Goal: Navigation & Orientation: Find specific page/section

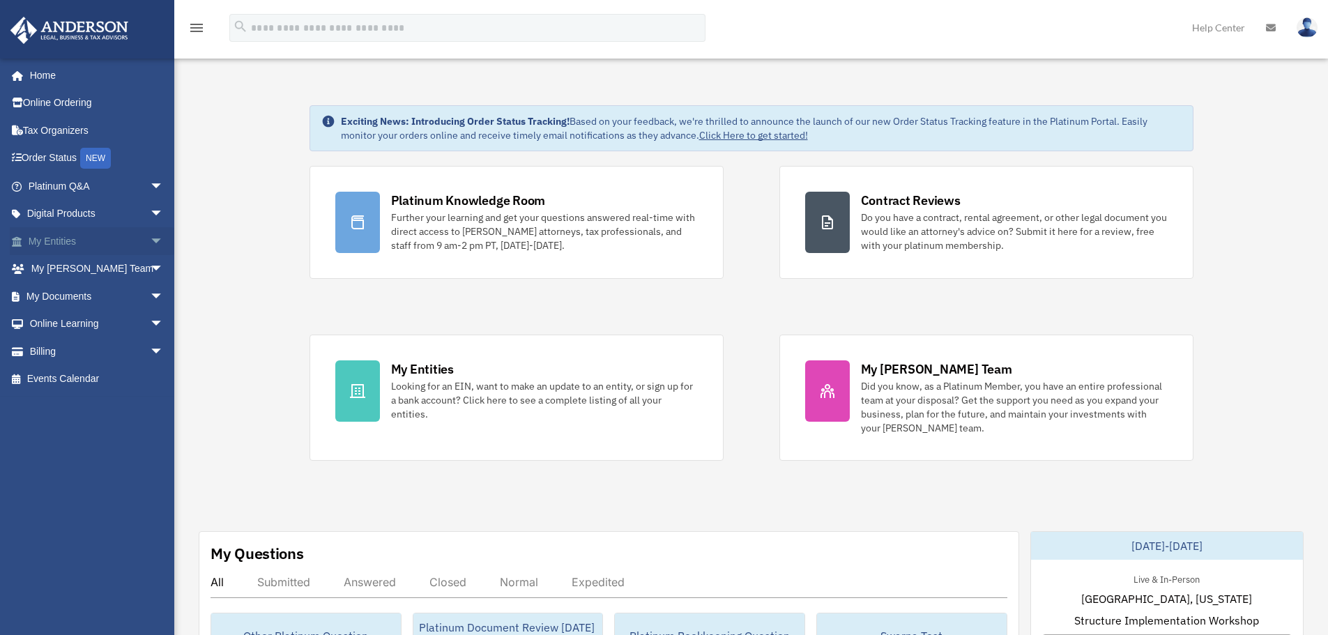
click at [150, 242] on span "arrow_drop_down" at bounding box center [164, 241] width 28 height 29
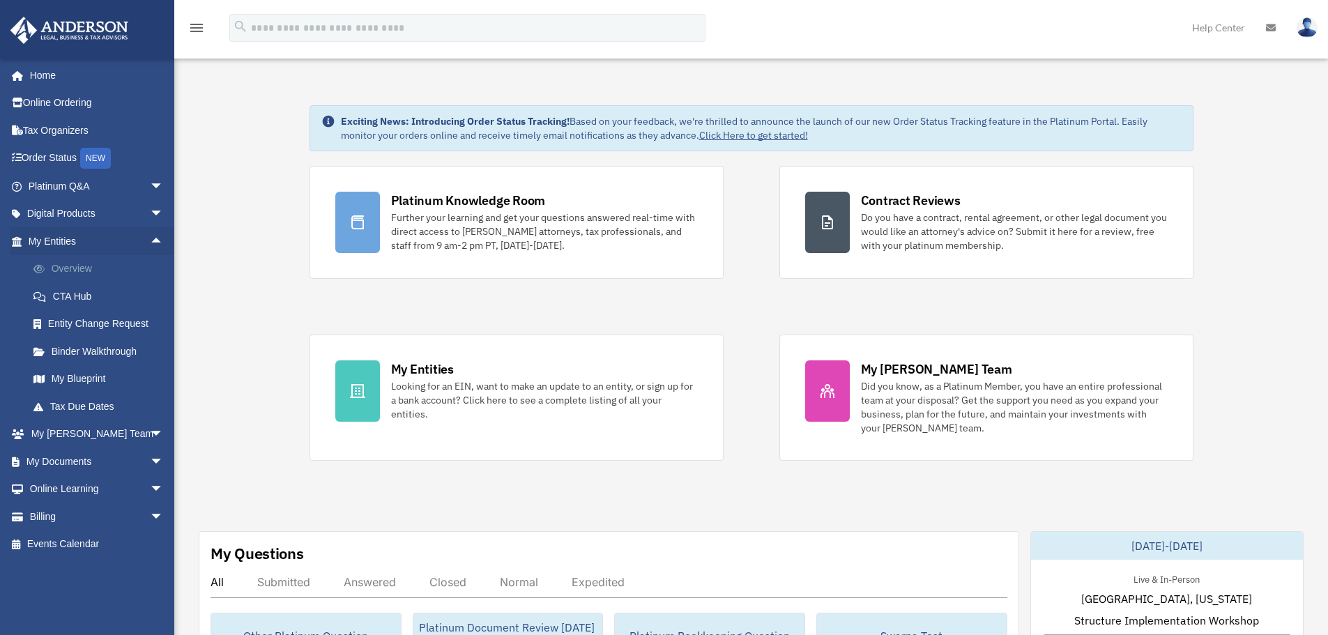
click at [91, 271] on link "Overview" at bounding box center [102, 269] width 165 height 28
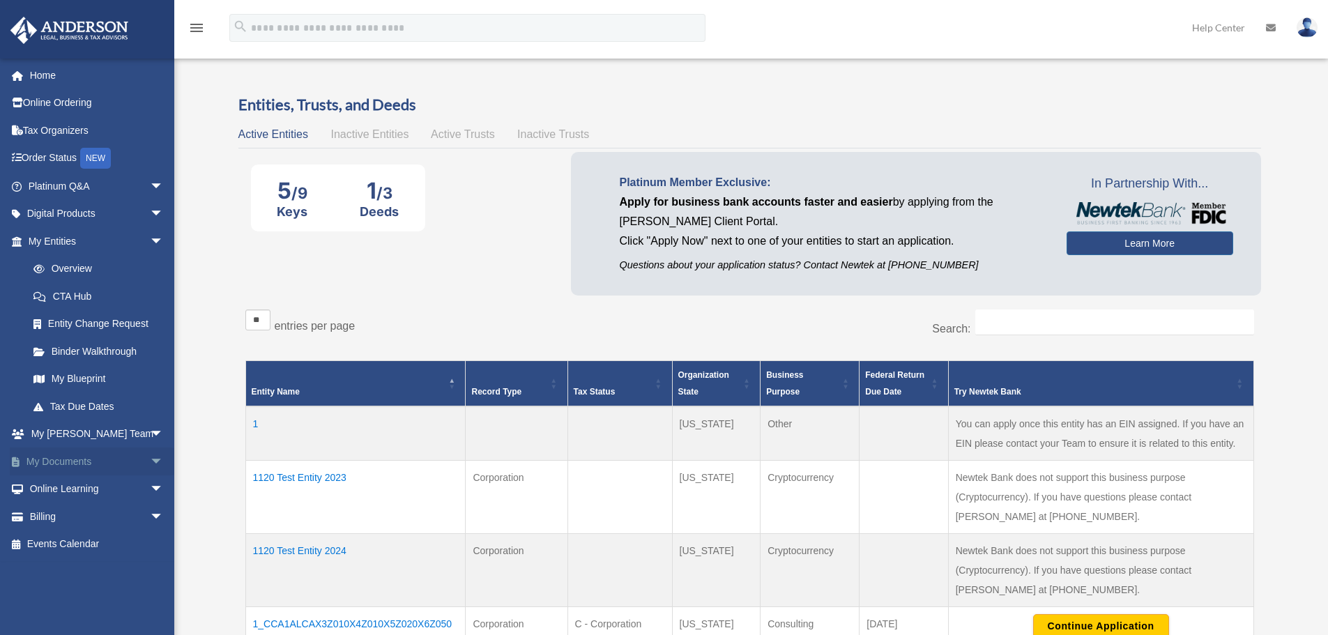
click at [78, 464] on link "My Documents arrow_drop_down" at bounding box center [97, 462] width 175 height 28
click at [150, 459] on span "arrow_drop_down" at bounding box center [164, 462] width 28 height 29
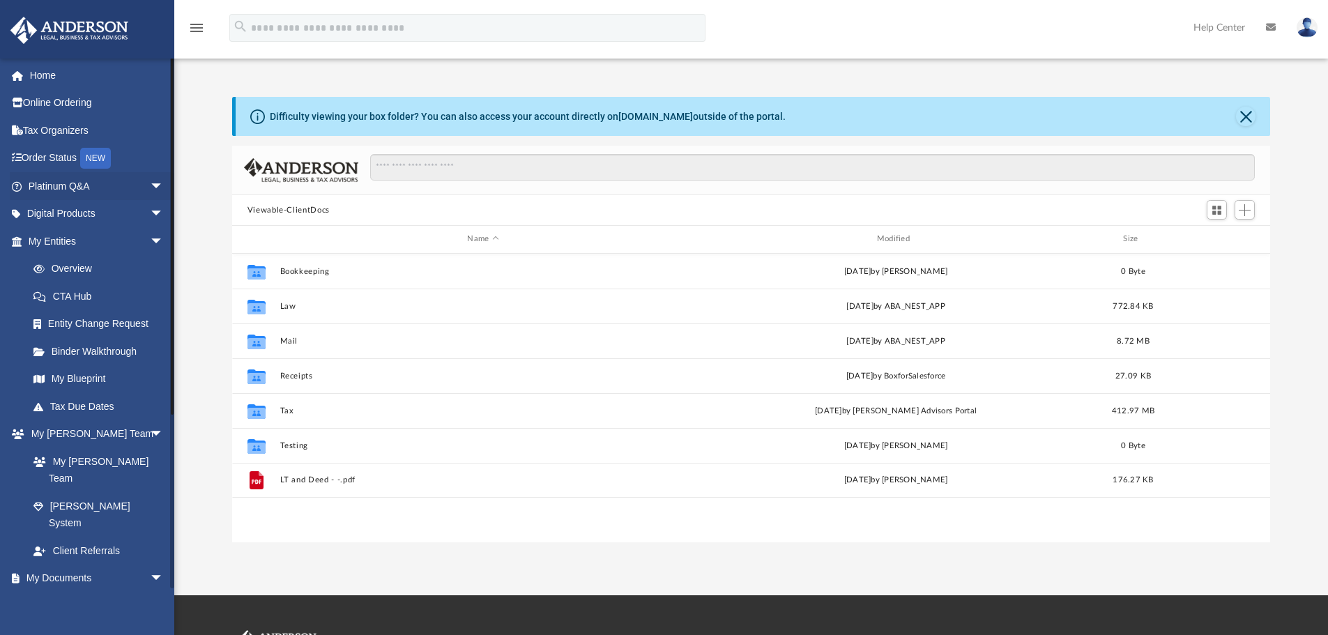
drag, startPoint x: 144, startPoint y: 186, endPoint x: 135, endPoint y: 220, distance: 34.5
click at [150, 186] on span "arrow_drop_down" at bounding box center [164, 186] width 28 height 29
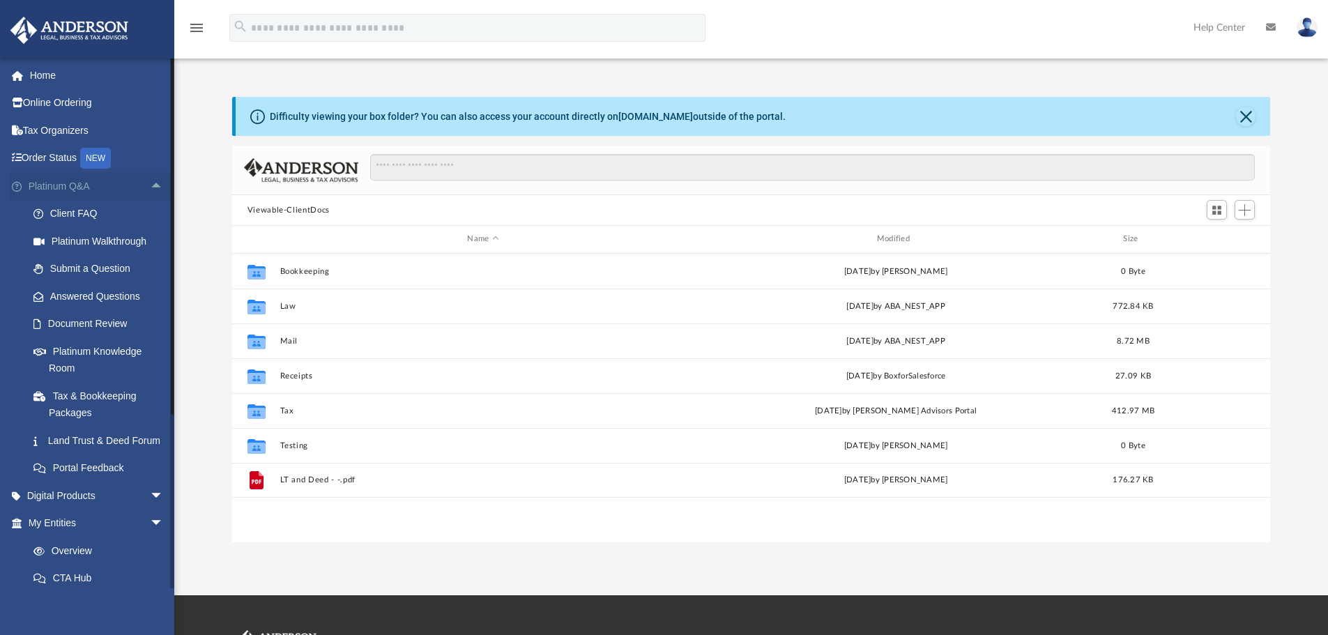
click at [151, 183] on span "arrow_drop_up" at bounding box center [164, 186] width 28 height 29
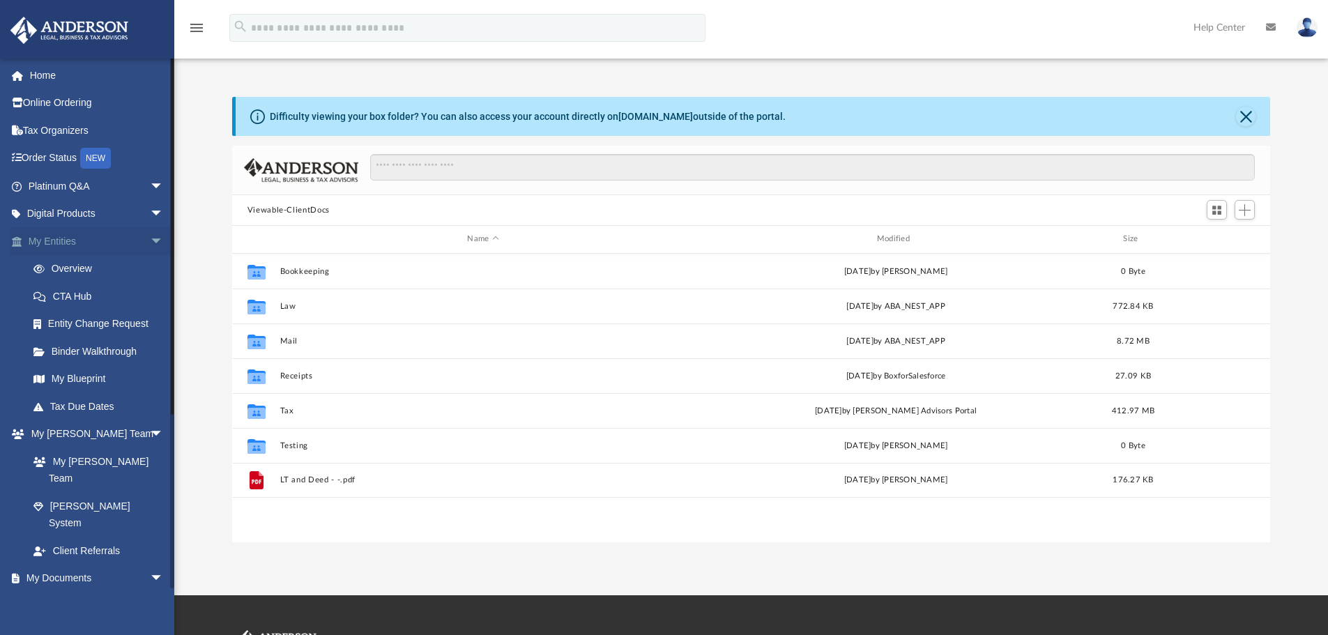
drag, startPoint x: 151, startPoint y: 238, endPoint x: 125, endPoint y: 273, distance: 42.8
click at [150, 240] on span "arrow_drop_down" at bounding box center [164, 241] width 28 height 29
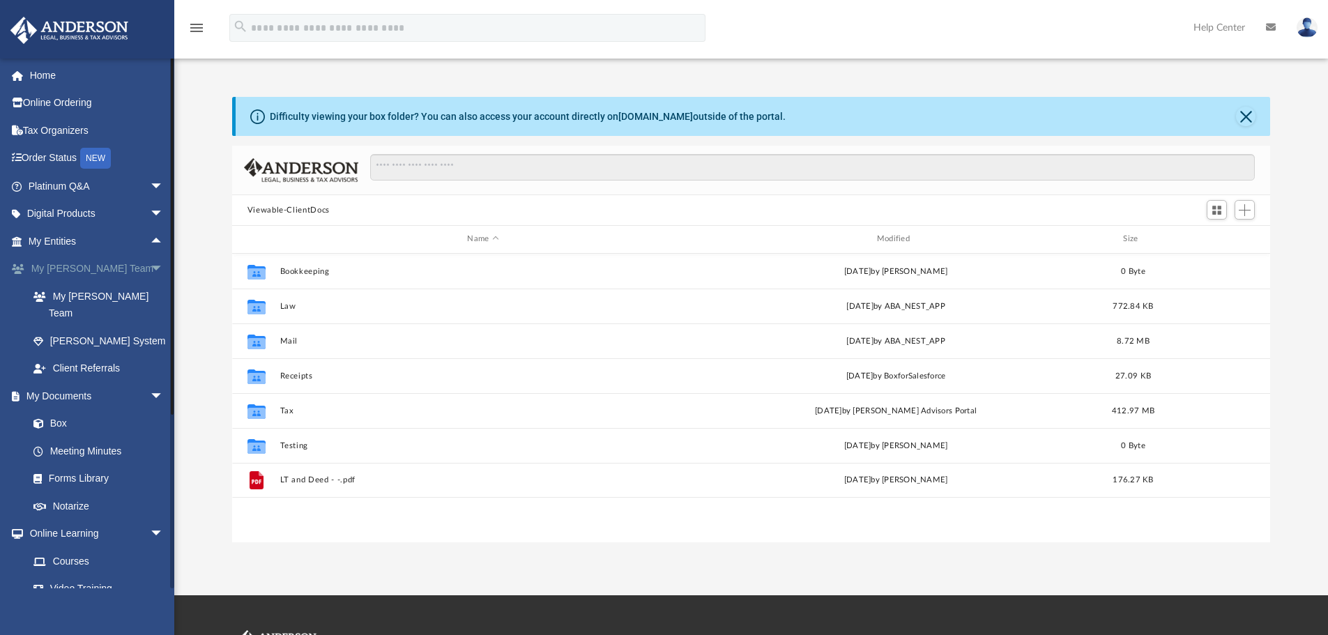
click at [151, 272] on span "arrow_drop_down" at bounding box center [164, 269] width 28 height 29
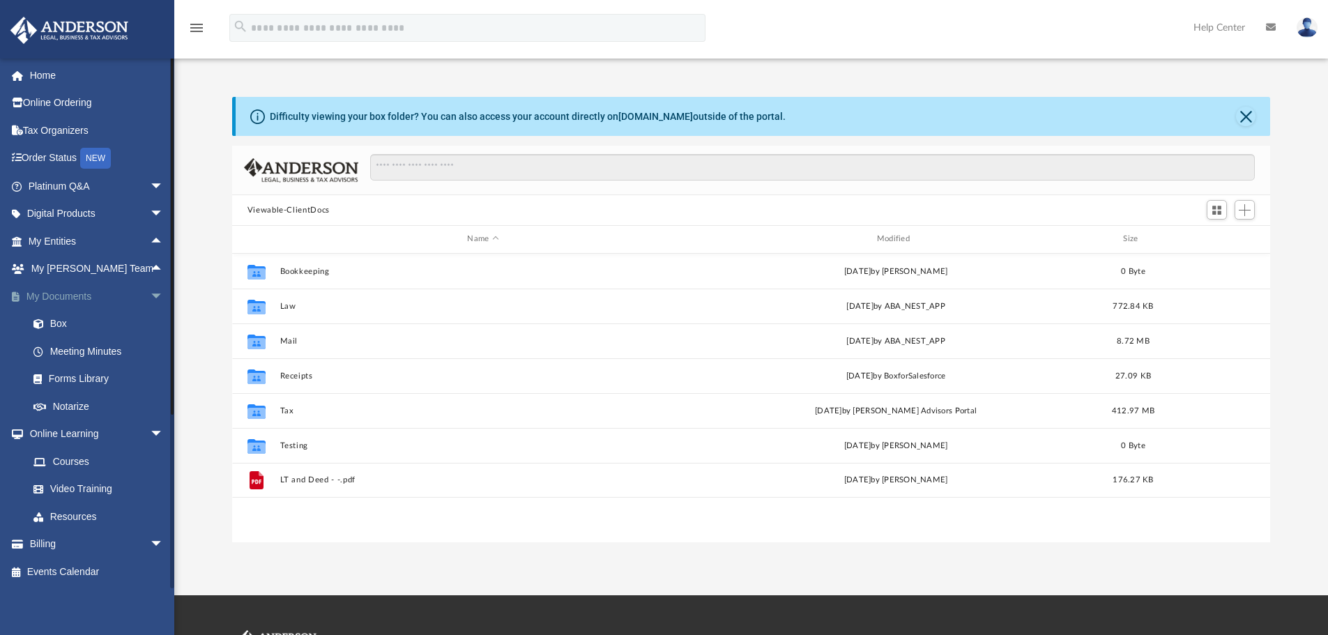
drag, startPoint x: 149, startPoint y: 294, endPoint x: 146, endPoint y: 310, distance: 16.3
click at [150, 294] on span "arrow_drop_down" at bounding box center [164, 296] width 28 height 29
click at [150, 326] on span "arrow_drop_down" at bounding box center [164, 324] width 28 height 29
